Goal: Task Accomplishment & Management: Manage account settings

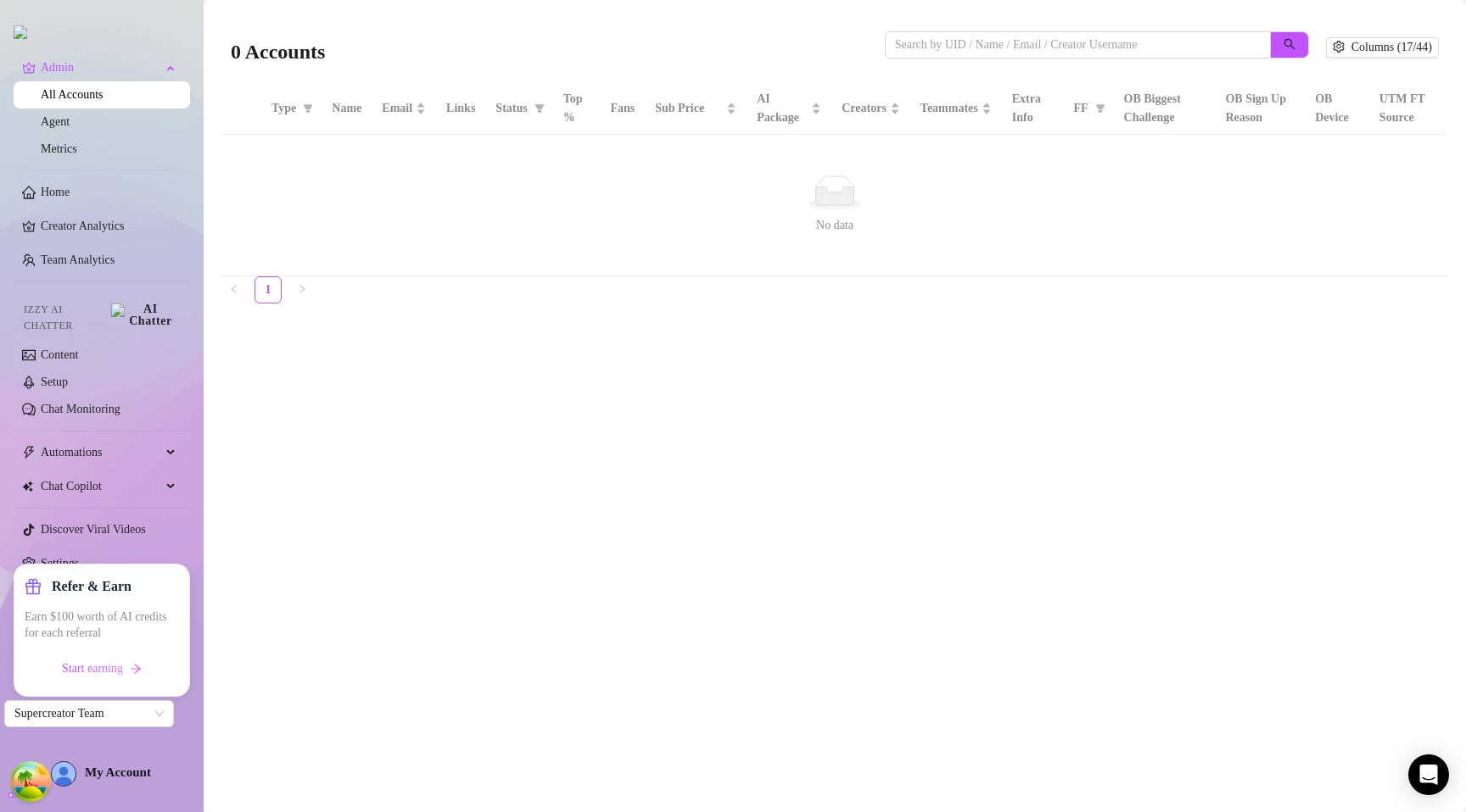
click at [944, 348] on main "0 Accounts Columns (17/44) Type Name Email Links Status Top % Fans Sub Price AI…" at bounding box center [835, 406] width 1263 height 812
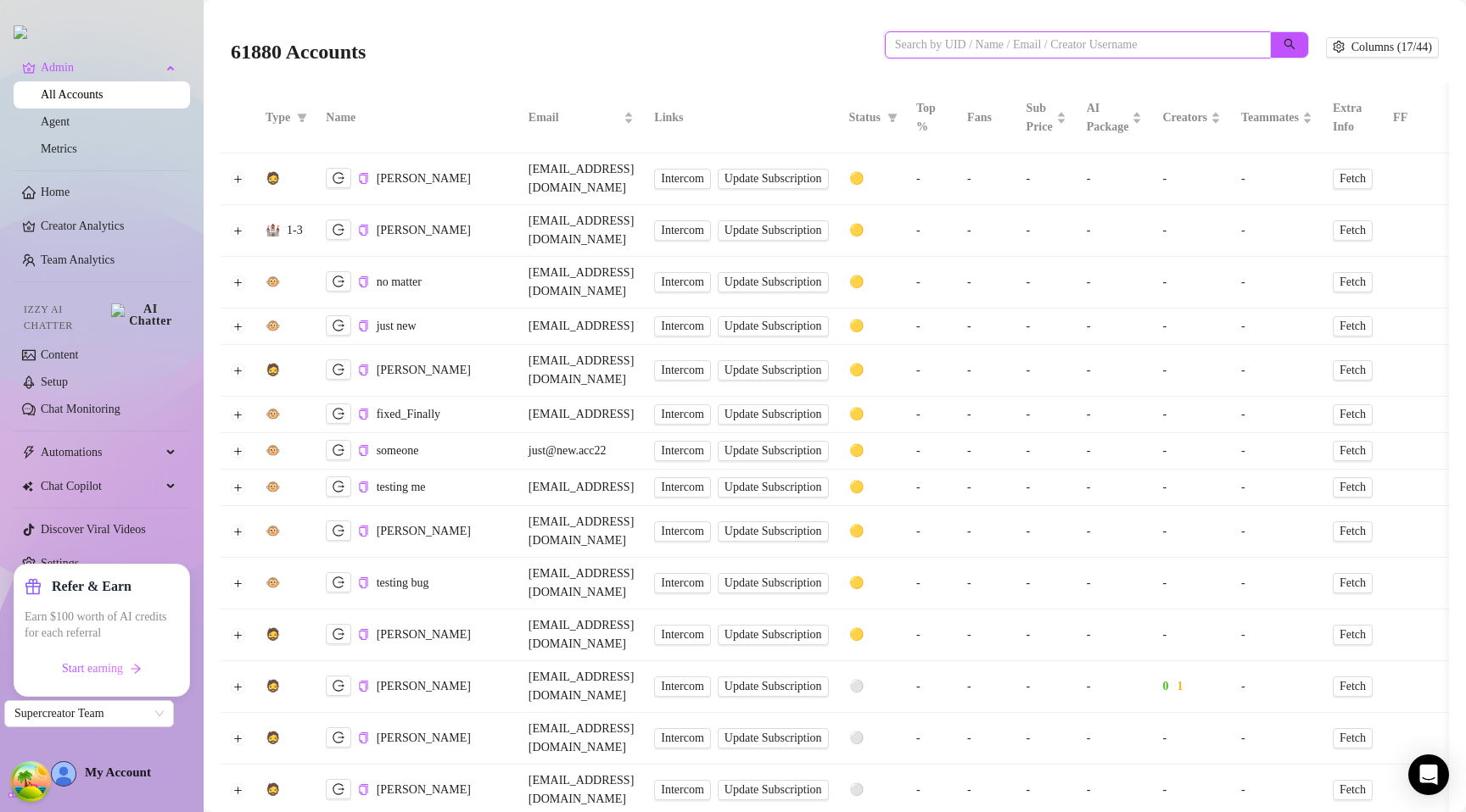
click at [1039, 45] on input "search" at bounding box center [1071, 45] width 352 height 18
paste input "const { workspaceUid, accountData, amountWithoutTax } = params;"
type input "const { workspaceUid, accountData, amountWithoutTax } = params;"
click at [235, 224] on button "Expand row" at bounding box center [238, 230] width 14 height 14
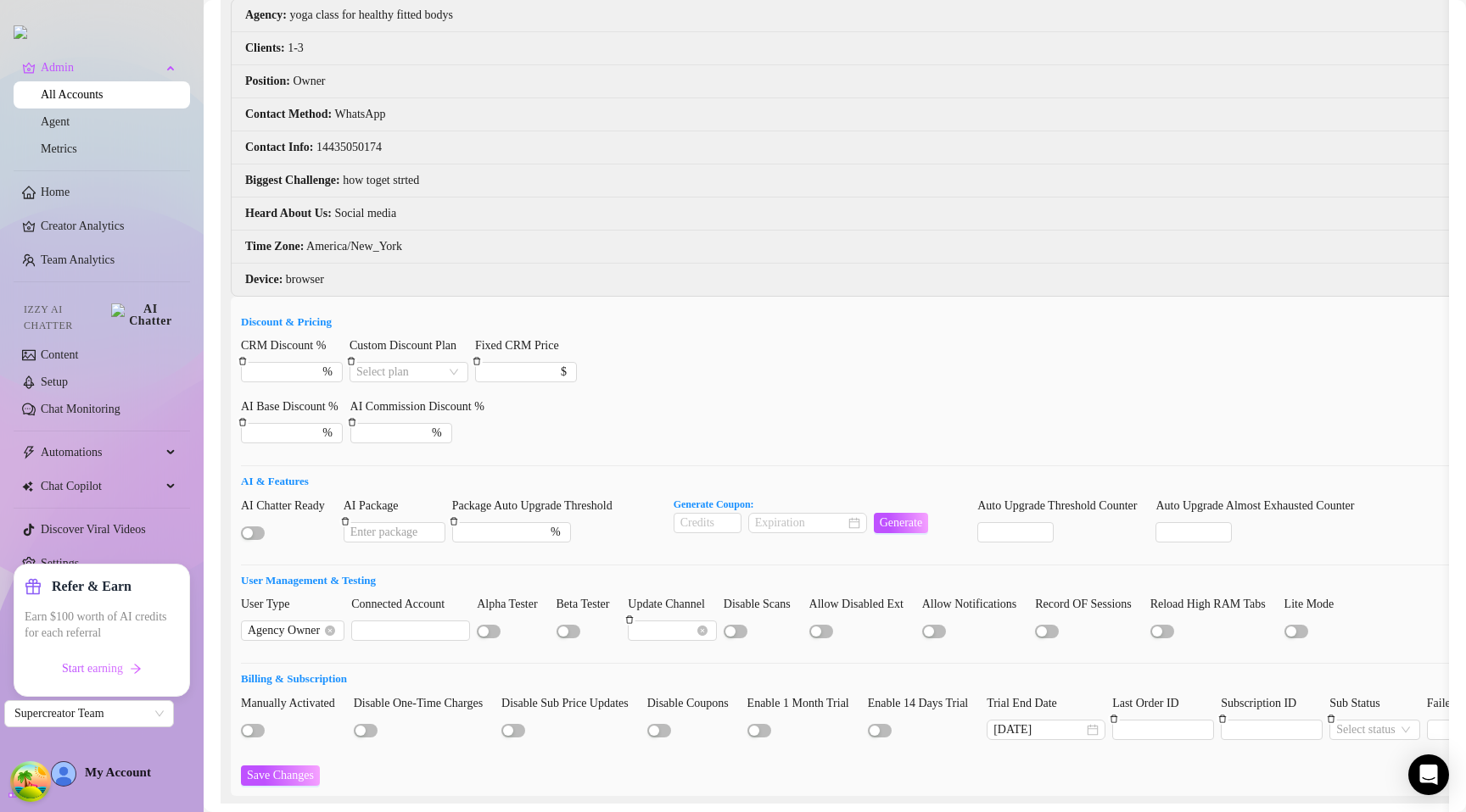
scroll to position [496, 0]
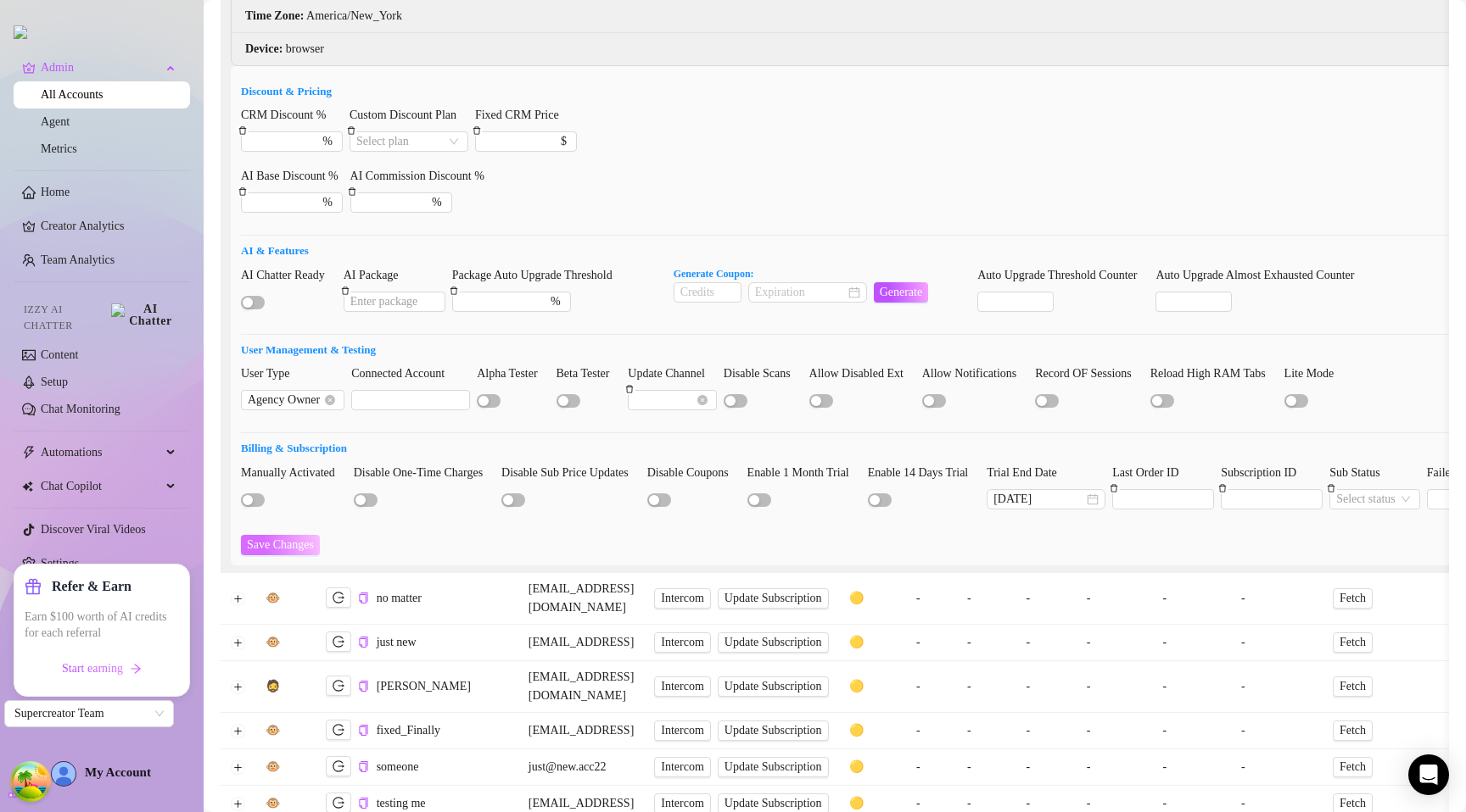
click at [305, 539] on span "Save Changes" at bounding box center [280, 546] width 67 height 14
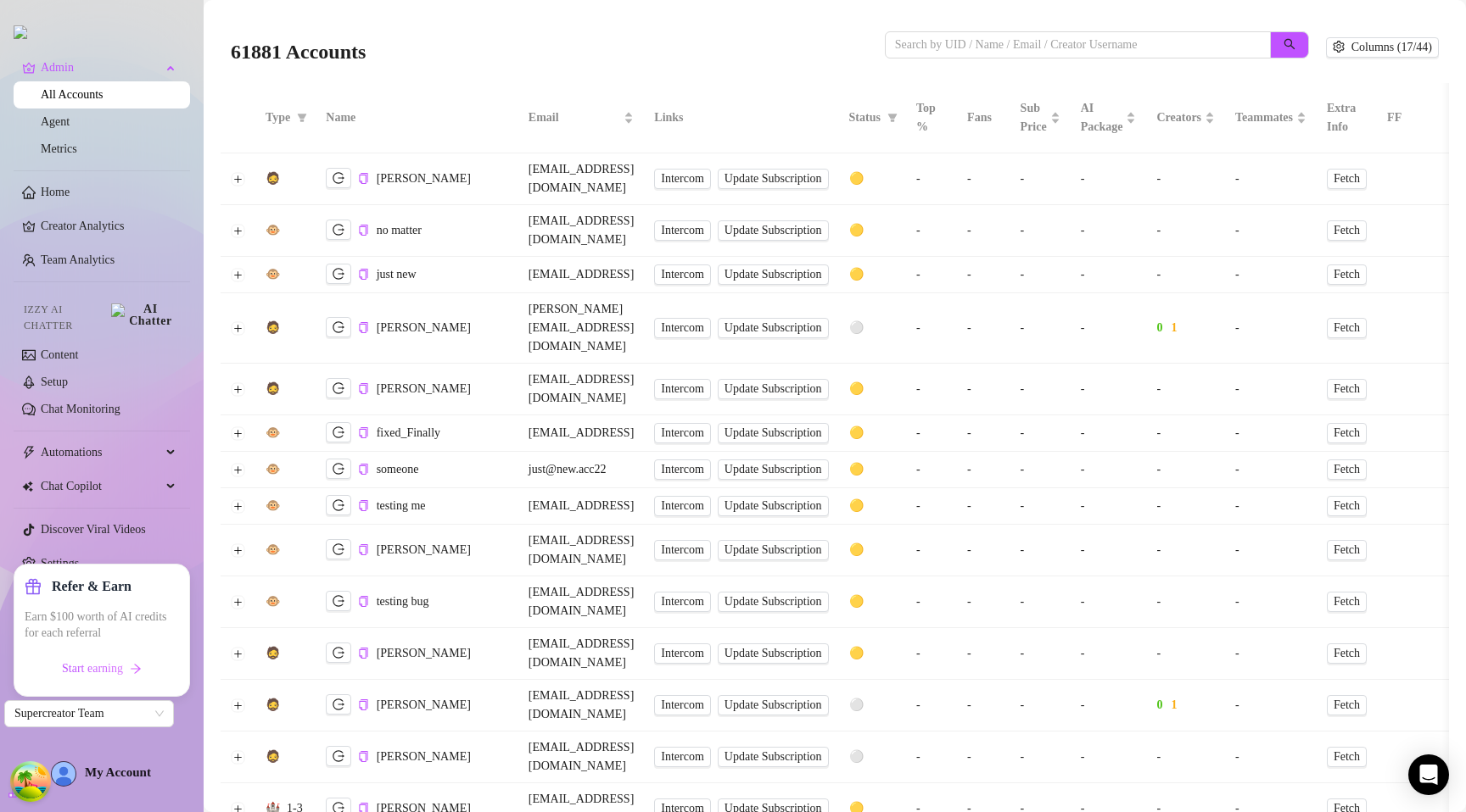
click at [235, 257] on td at bounding box center [238, 274] width 35 height 36
click at [238, 268] on button "Expand row" at bounding box center [238, 275] width 14 height 14
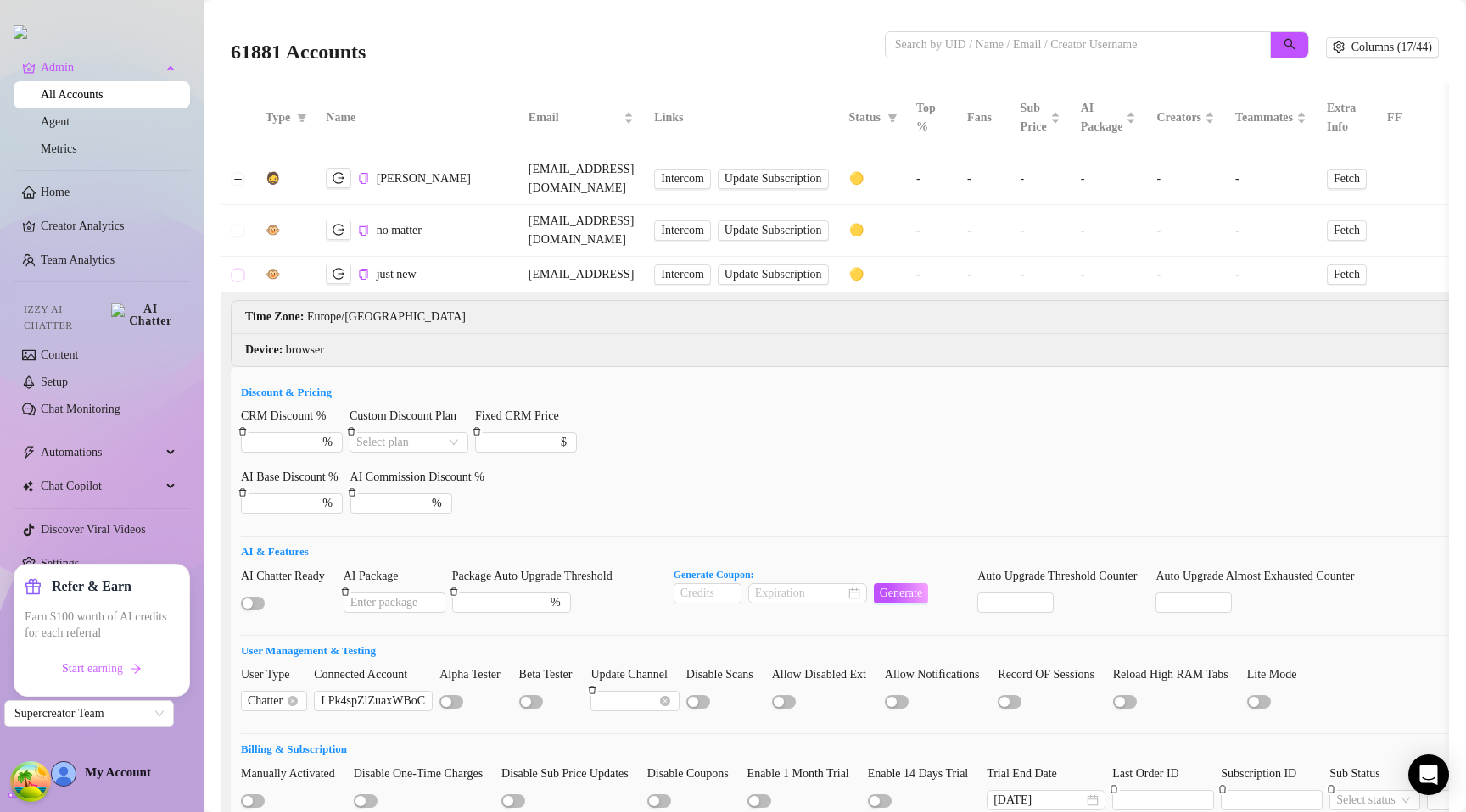
click at [238, 268] on button "Collapse row" at bounding box center [238, 275] width 14 height 14
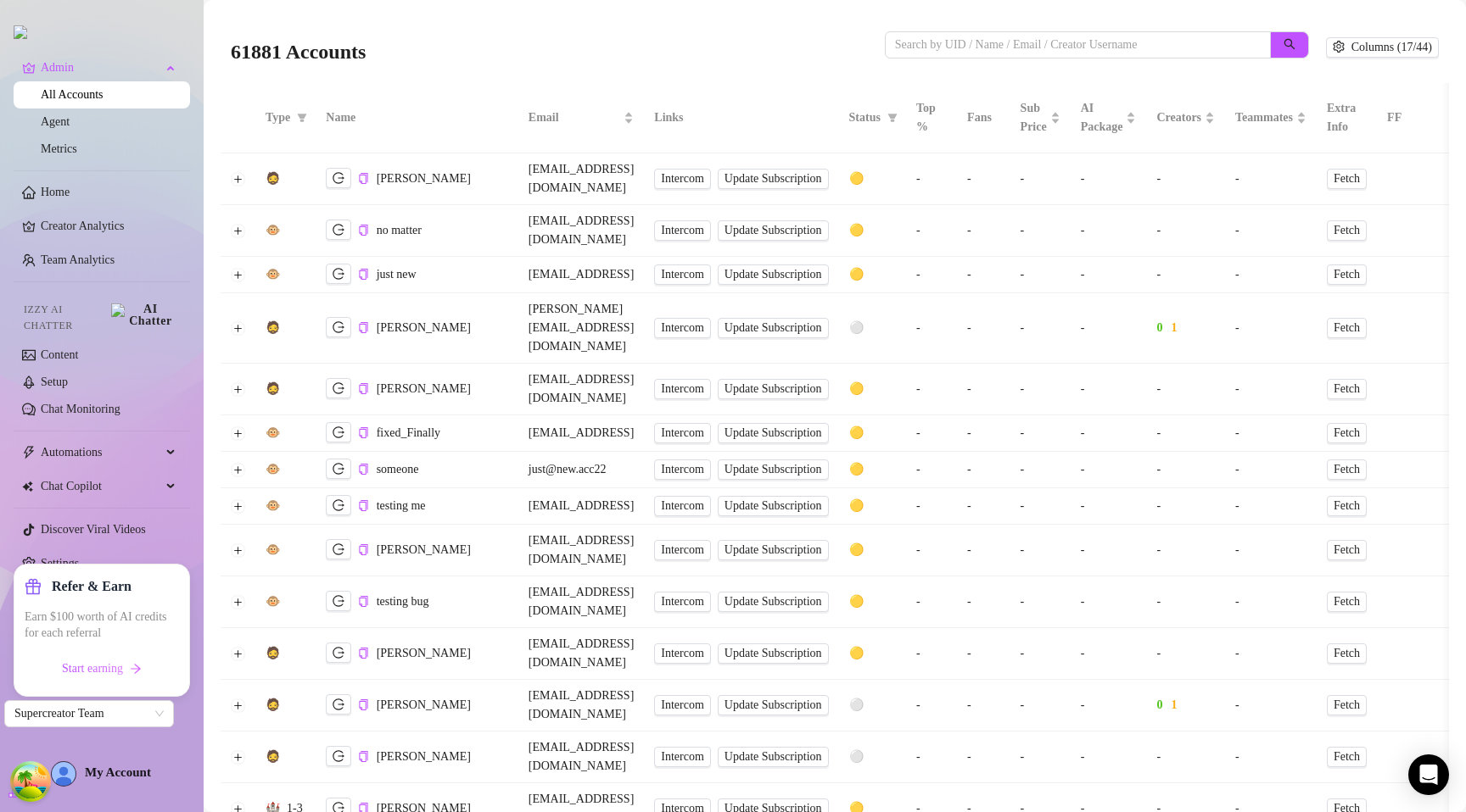
click at [248, 205] on td at bounding box center [238, 230] width 35 height 52
click at [247, 208] on td at bounding box center [238, 230] width 35 height 52
click at [253, 205] on td at bounding box center [238, 230] width 35 height 52
click at [235, 224] on button "Expand row" at bounding box center [238, 230] width 14 height 14
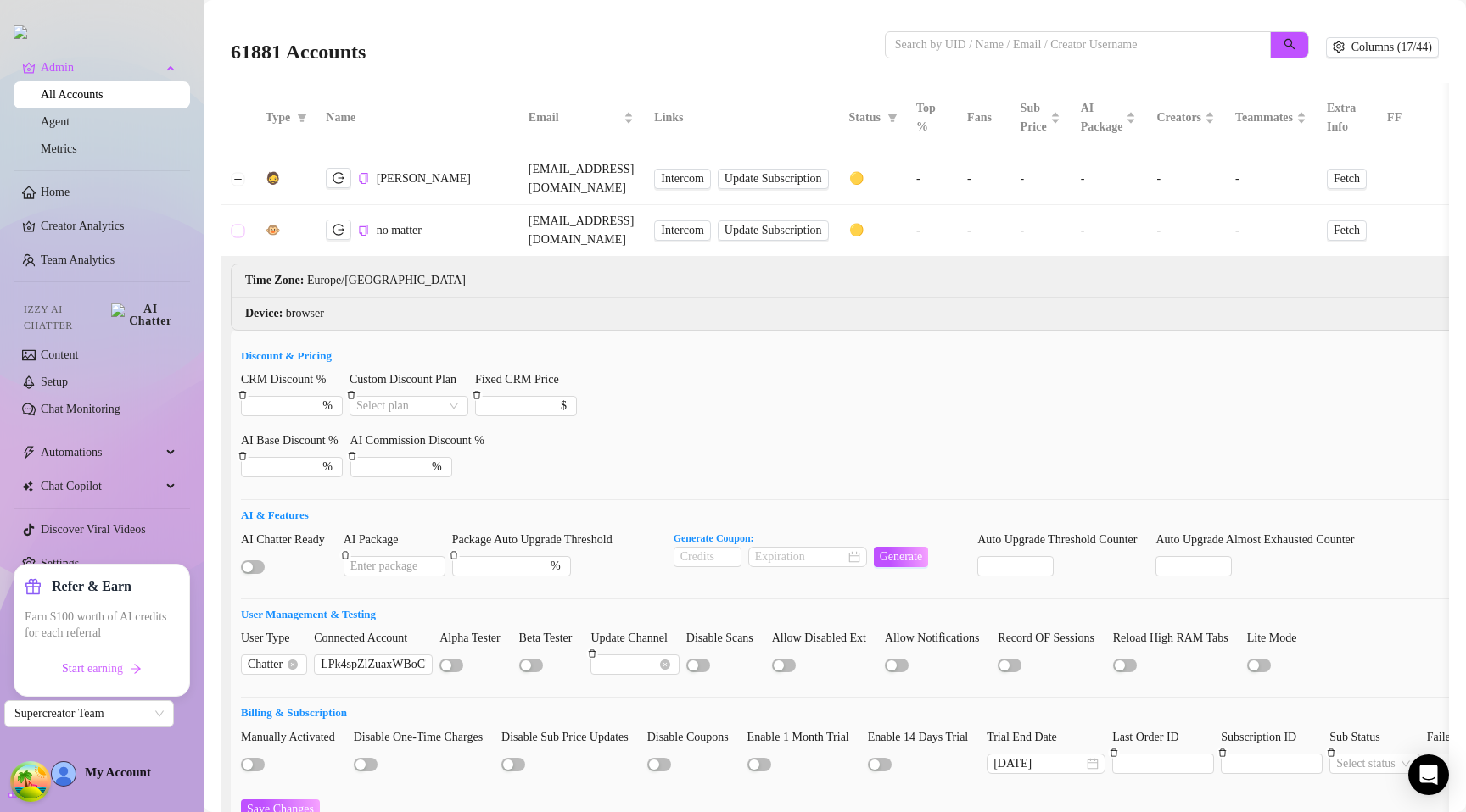
scroll to position [492, 0]
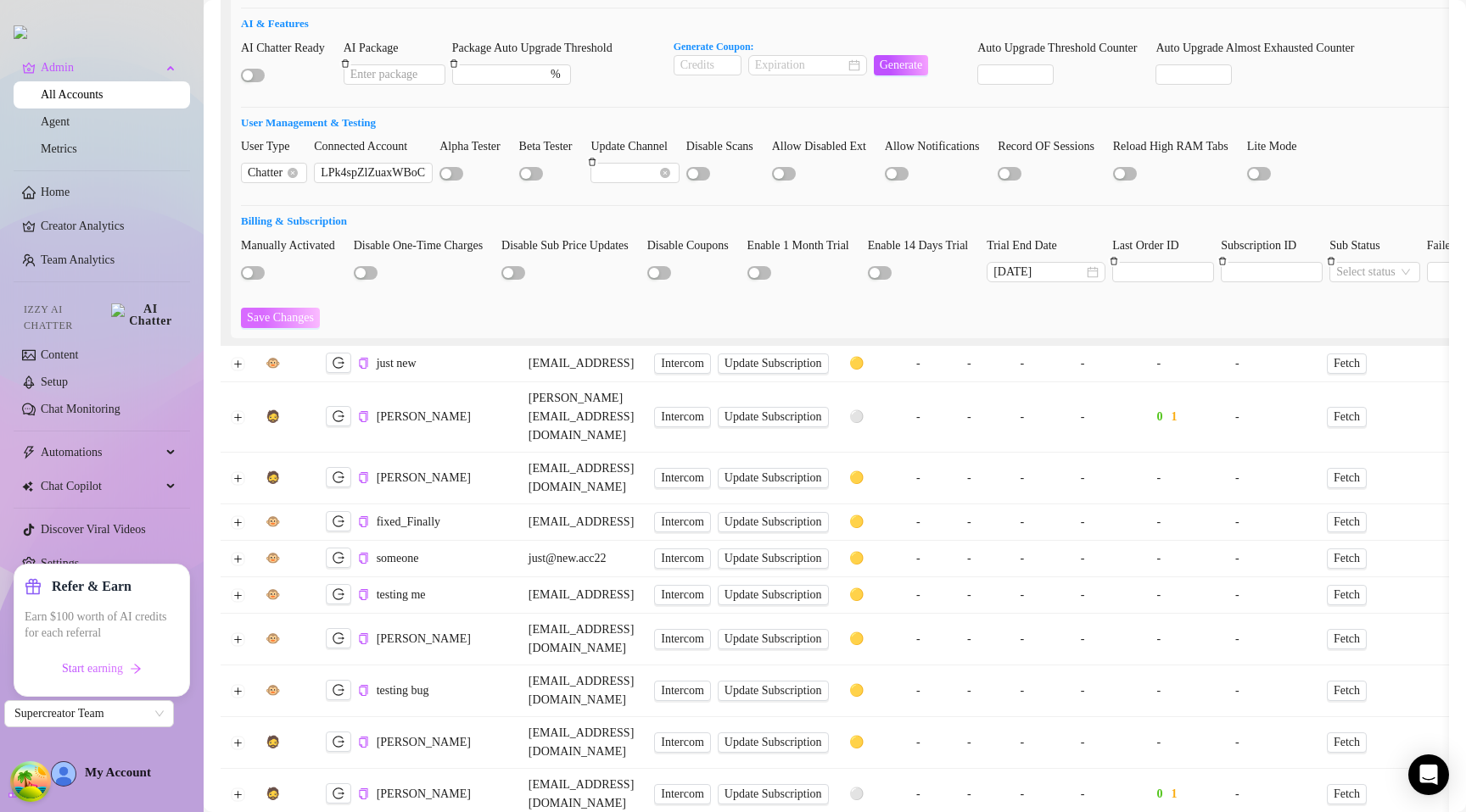
click at [301, 311] on span "Save Changes" at bounding box center [280, 318] width 67 height 14
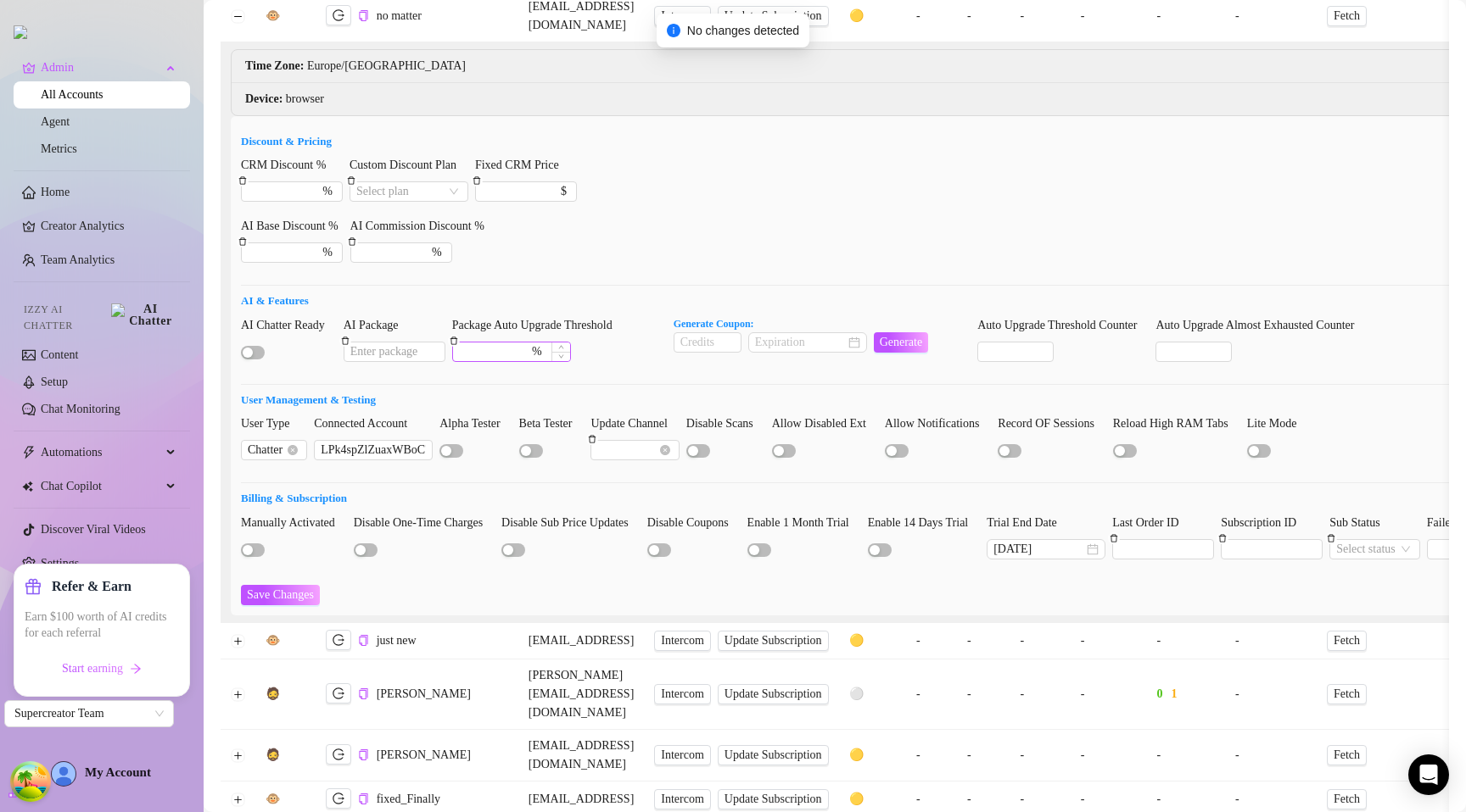
scroll to position [263, 0]
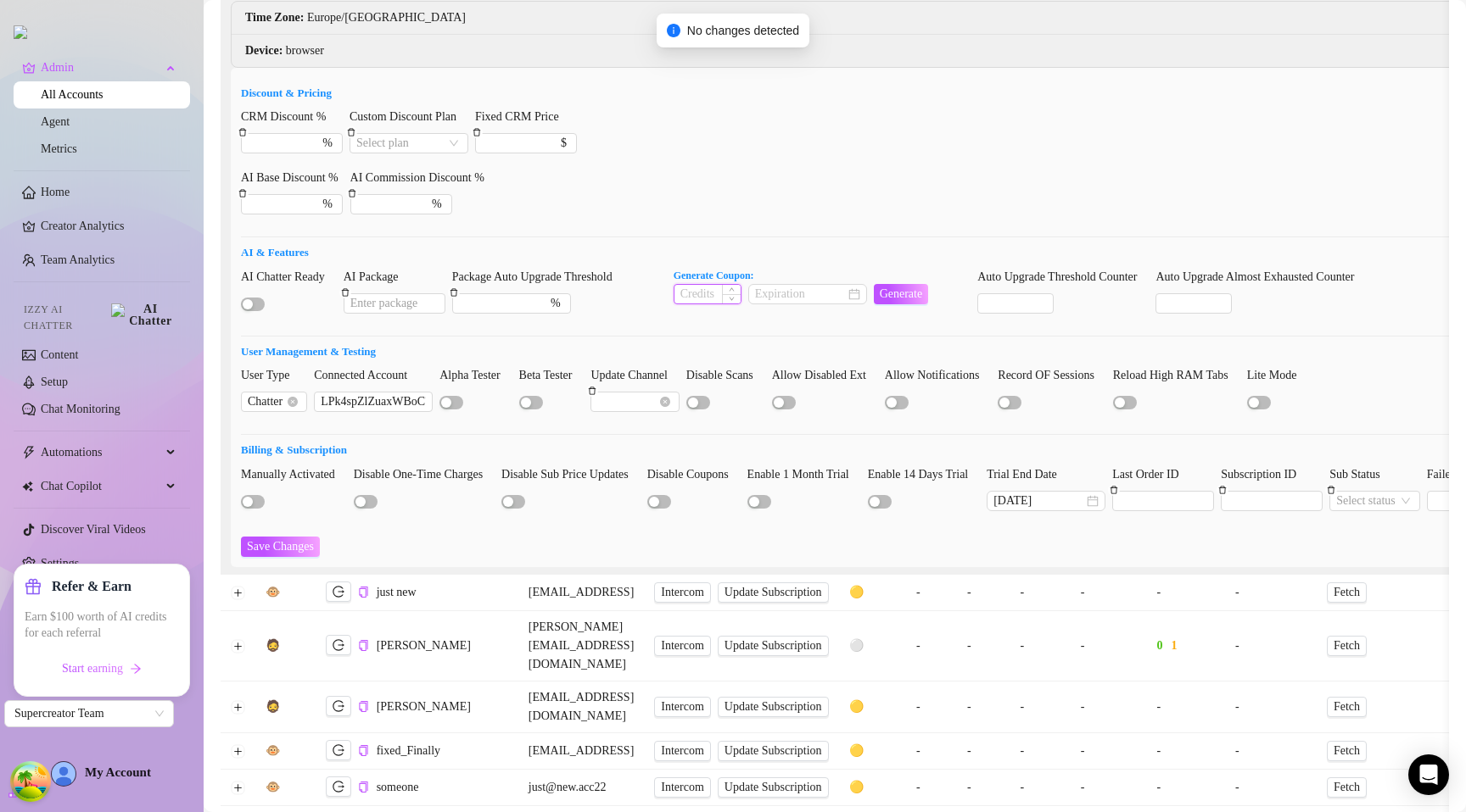
click at [729, 285] on input at bounding box center [707, 294] width 66 height 18
type input "11"
click at [923, 288] on span "Generate" at bounding box center [901, 295] width 43 height 14
click at [839, 285] on input at bounding box center [800, 294] width 89 height 18
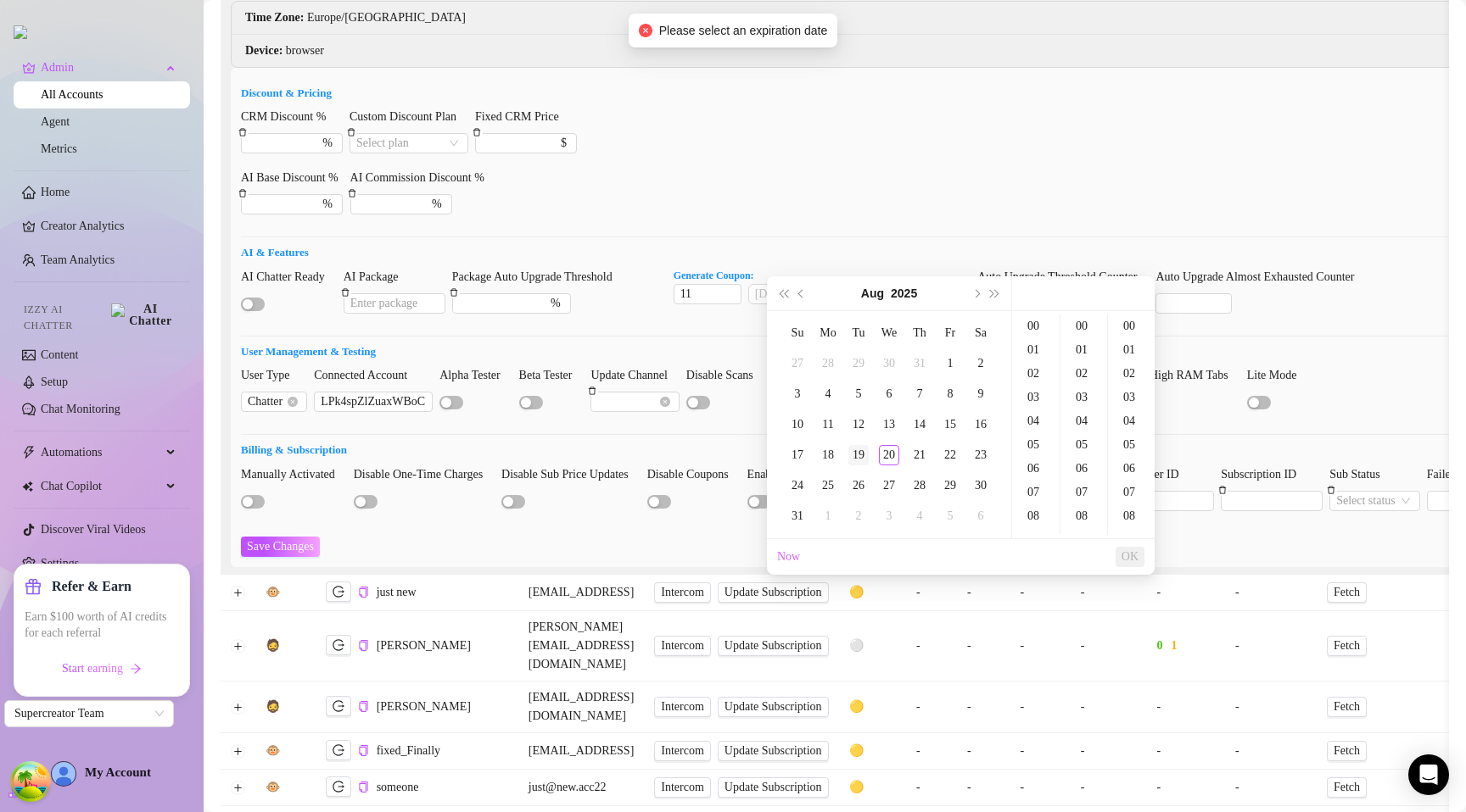
click at [859, 456] on div "19" at bounding box center [858, 455] width 20 height 20
type input "2025-08-19 00:00:00"
click at [1137, 562] on span "OK" at bounding box center [1129, 557] width 17 height 14
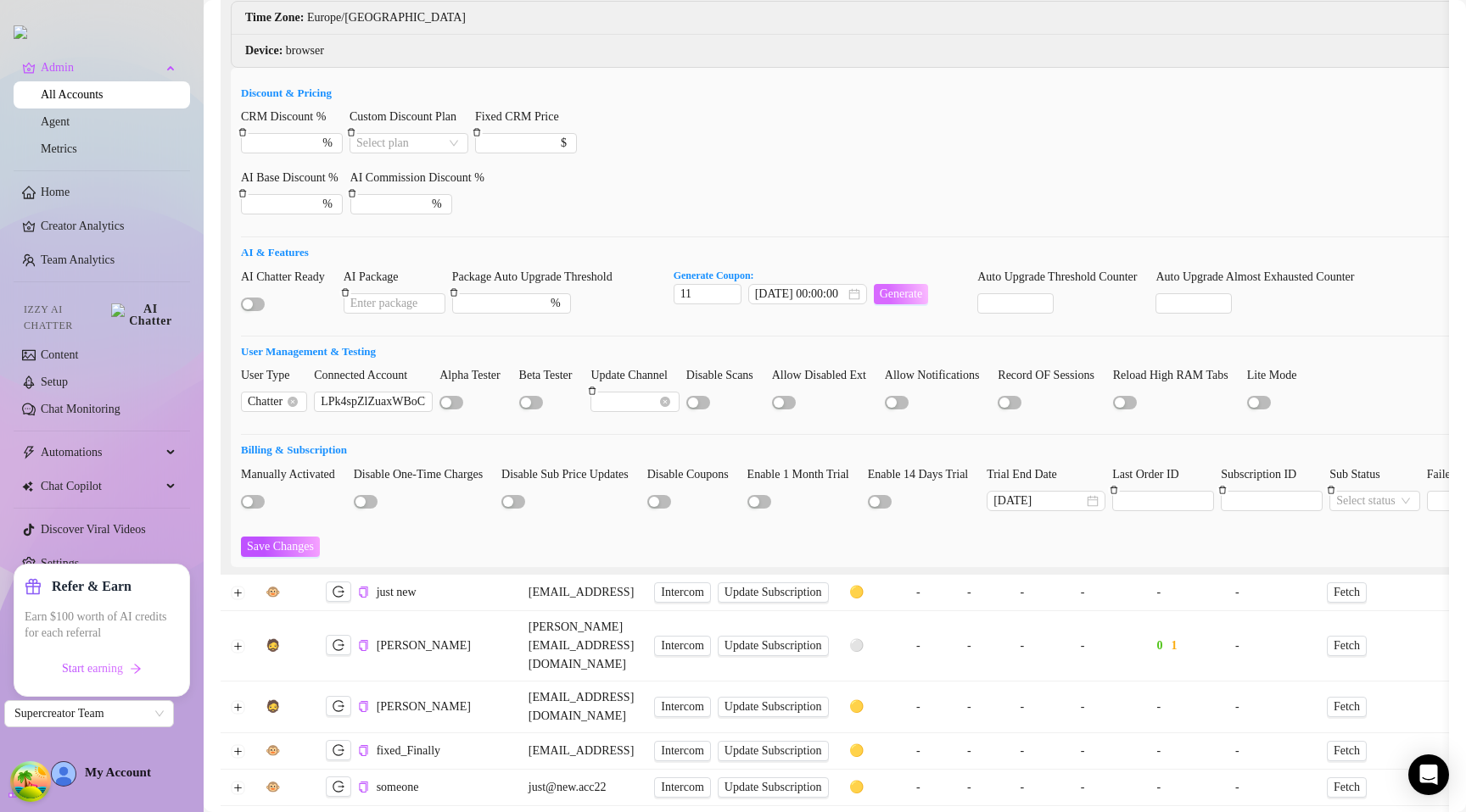
click at [923, 288] on span "Generate" at bounding box center [901, 295] width 43 height 14
click at [806, 285] on input "2025-08-19 00:00:00" at bounding box center [800, 294] width 89 height 18
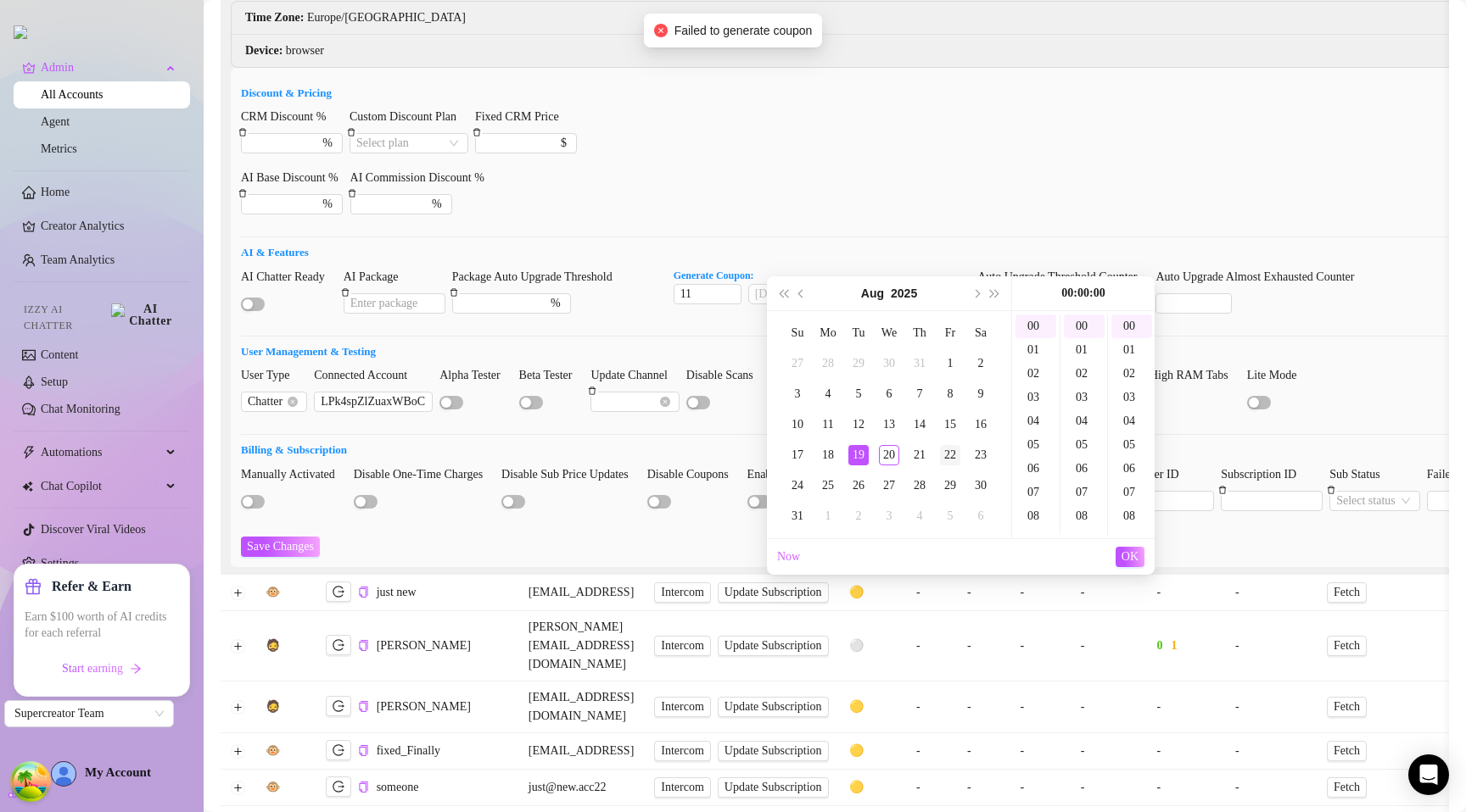
click at [948, 452] on div "22" at bounding box center [949, 455] width 20 height 20
type input "2025-08-22 00:00:00"
click at [1126, 556] on span "OK" at bounding box center [1129, 557] width 17 height 14
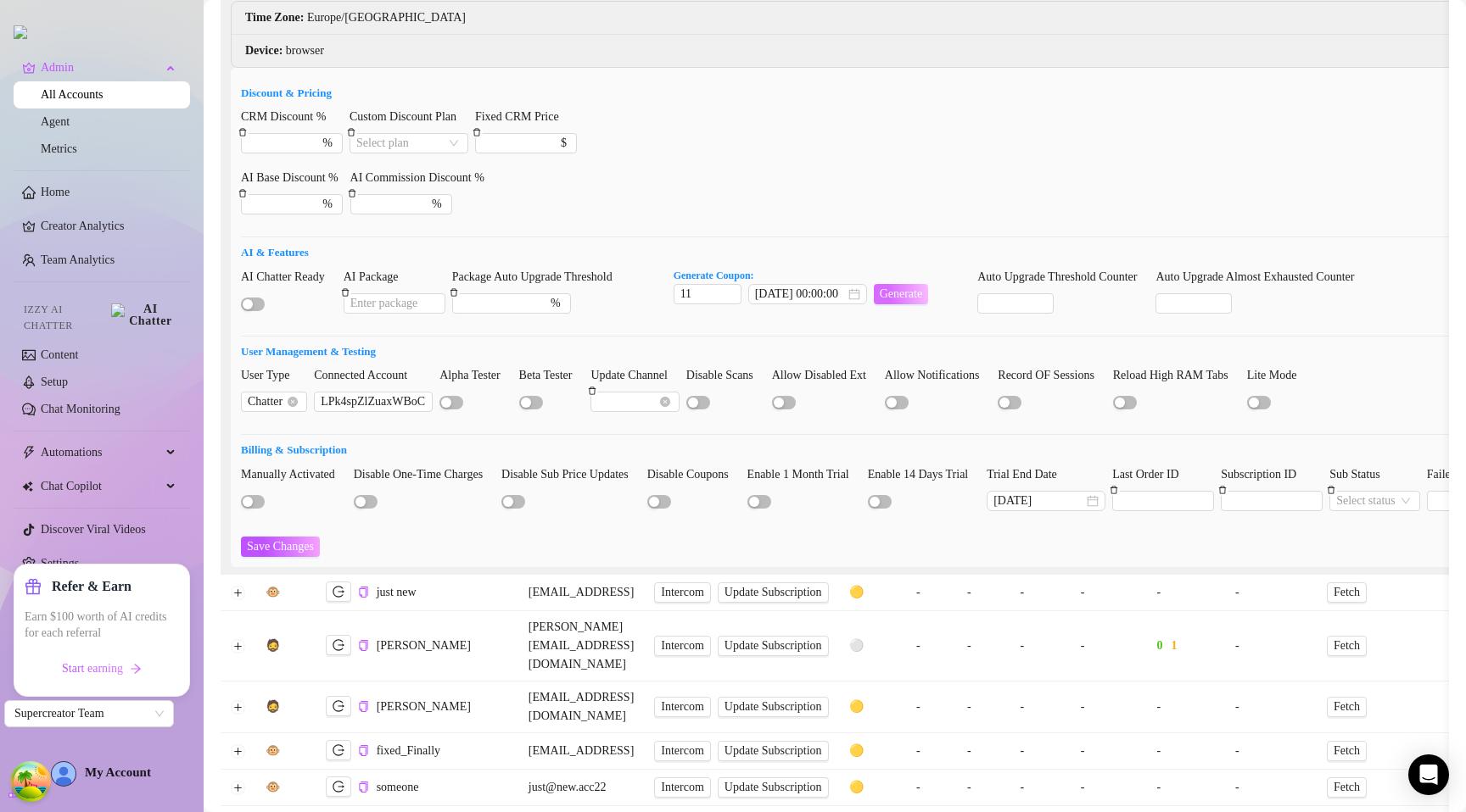
click at [912, 288] on span "Generate" at bounding box center [901, 295] width 43 height 14
